Goal: Check status: Check status

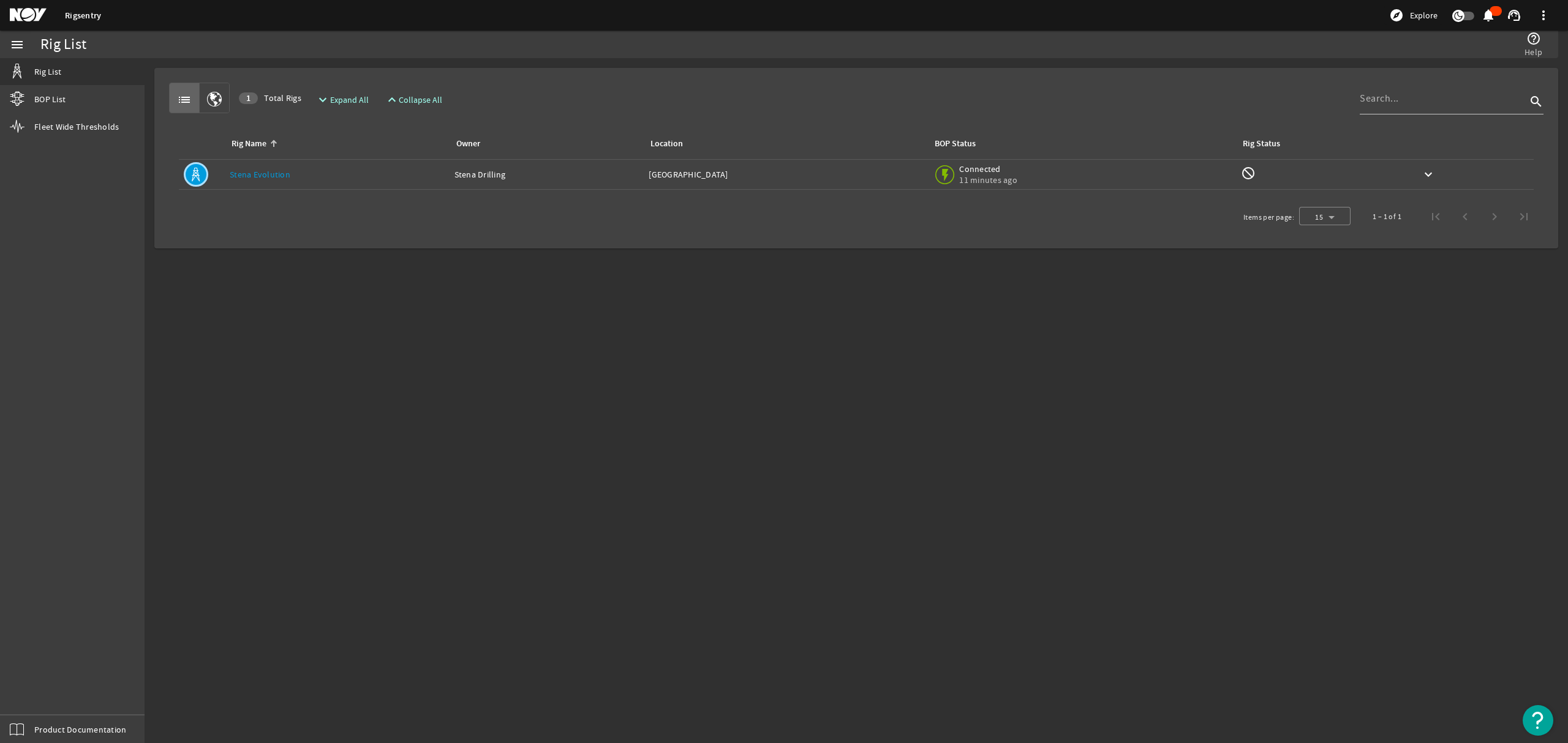
click at [266, 179] on link "Stena Evolution" at bounding box center [260, 174] width 61 height 11
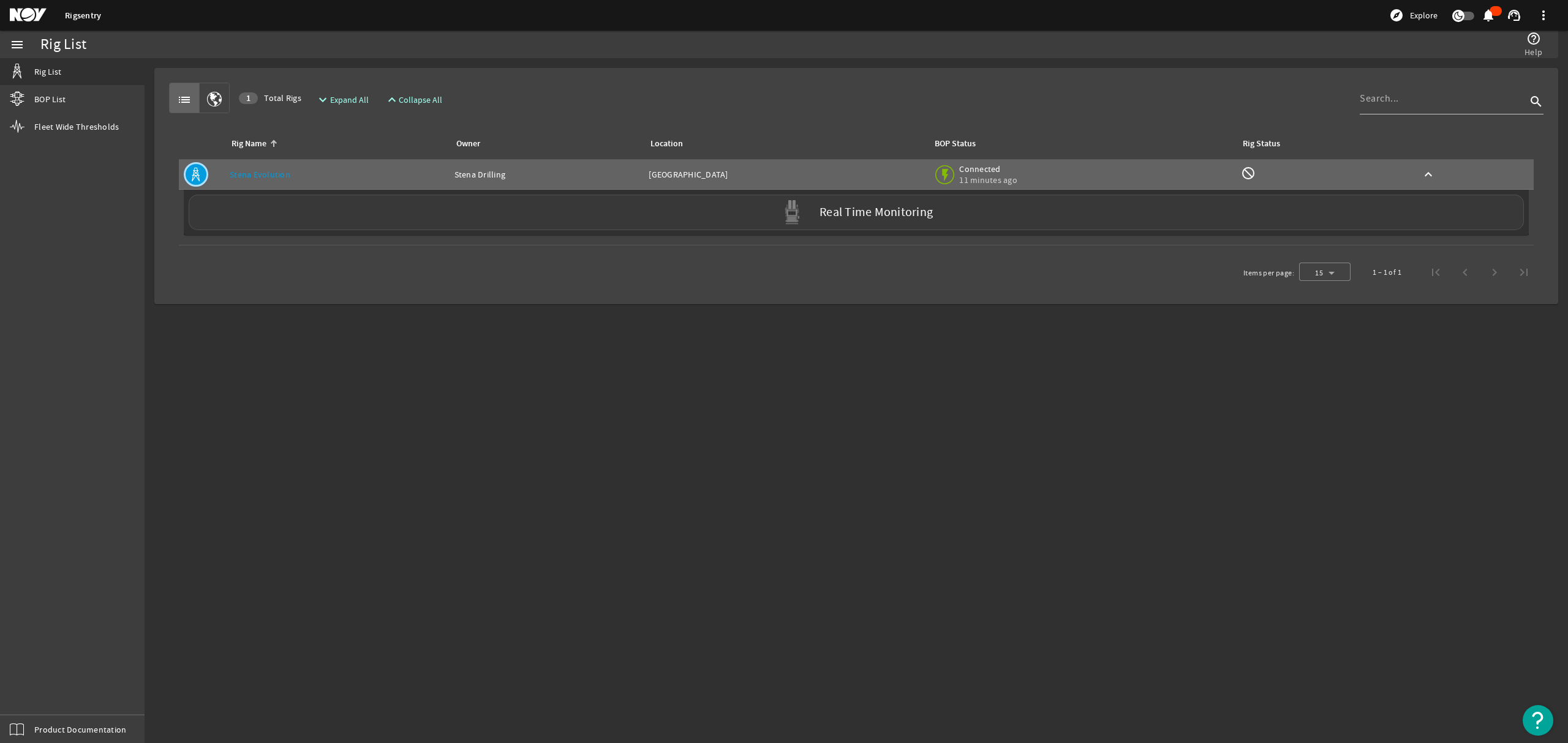
click at [897, 217] on label "Real Time Monitoring" at bounding box center [876, 213] width 113 height 13
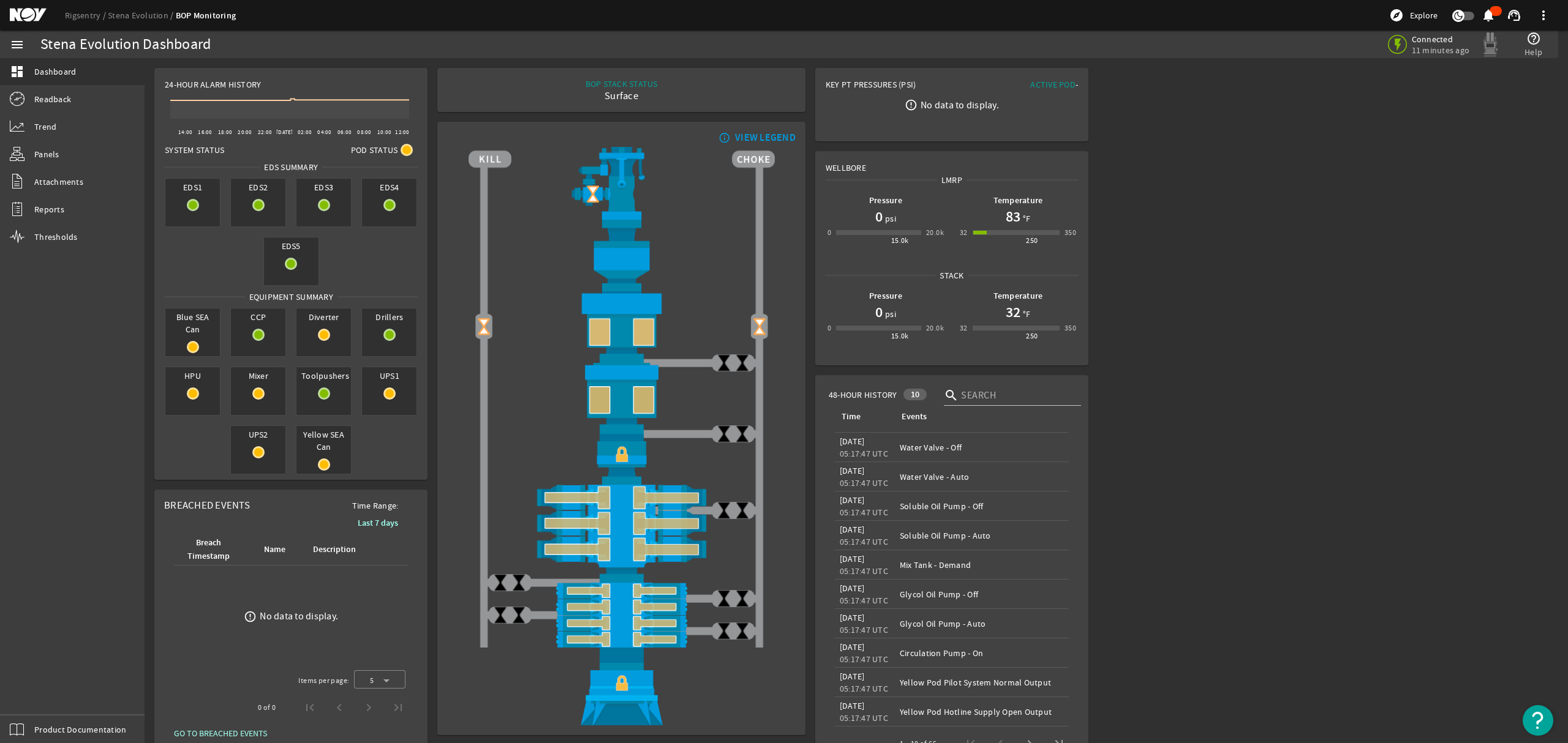
click at [433, 117] on rigsentry-mat-card "info_outline VIEW LEGEND" at bounding box center [621, 428] width 378 height 623
click at [425, 50] on div "Stena Evolution Dashboard" at bounding box center [416, 45] width 752 height 28
click at [433, 113] on rigsentry-mat-card "BOP STACK STATUS Surface END OF WELL - ACTIVE STACK -" at bounding box center [621, 90] width 378 height 54
click at [425, 50] on div "Stena Evolution Dashboard" at bounding box center [416, 45] width 752 height 28
click at [433, 115] on rigsentry-mat-card "BOP STACK STATUS Surface END OF WELL - ACTIVE STACK -" at bounding box center [621, 90] width 378 height 54
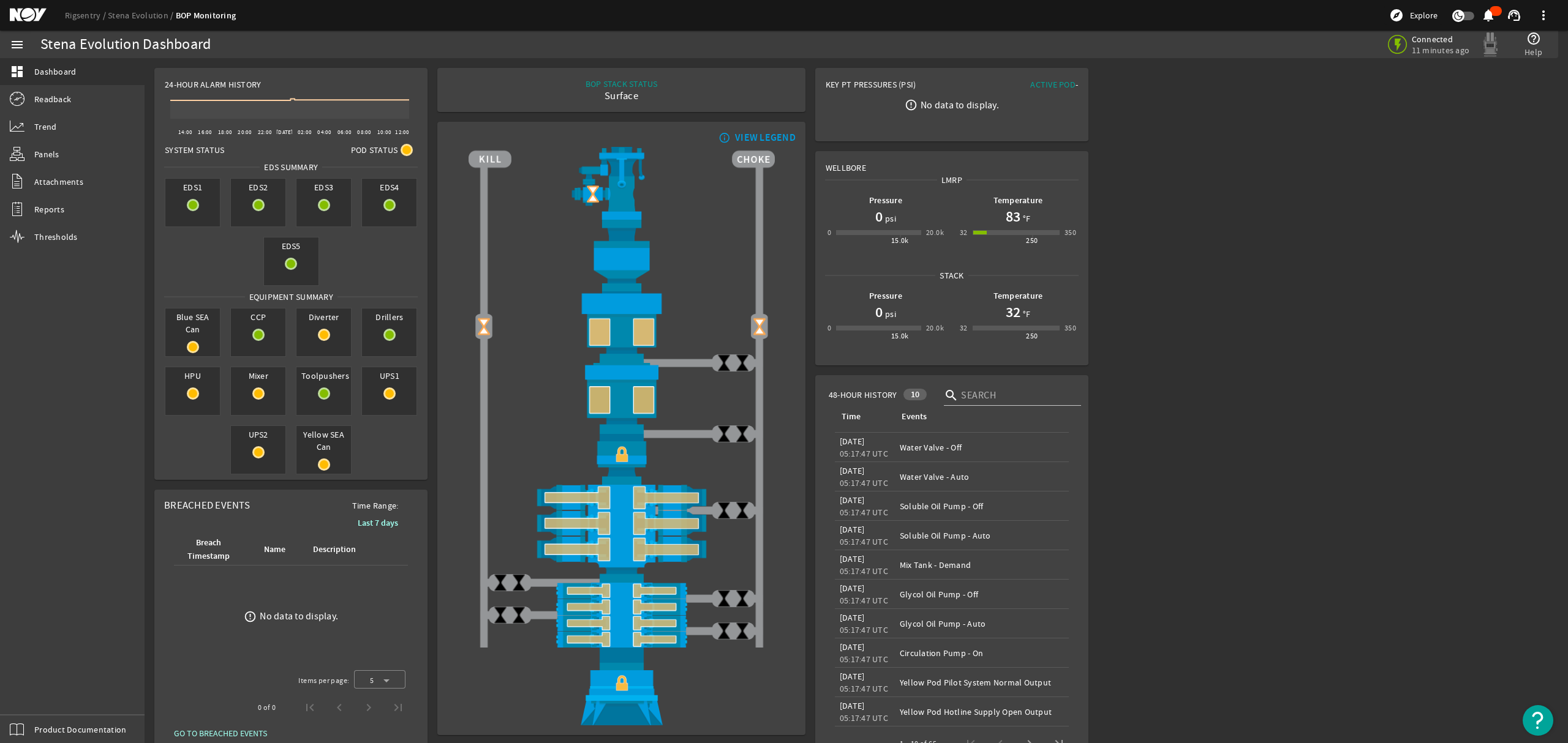
click at [802, 115] on rigsentry-mat-card "BOP STACK STATUS Surface END OF WELL - ACTIVE STACK -" at bounding box center [621, 90] width 378 height 54
click at [798, 50] on div "Connected 11 minutes ago help_outline Help" at bounding box center [1170, 45] width 756 height 28
click at [804, 145] on rigsentry-mat-card "info_outline VIEW LEGEND" at bounding box center [621, 428] width 378 height 623
click at [810, 371] on rigsentry-mat-card "48-Hour History 10 search Time Events Time: [DATE] 05:17:47 UTC Events: Water V…" at bounding box center [952, 573] width 283 height 406
